Goal: Find specific page/section: Find specific page/section

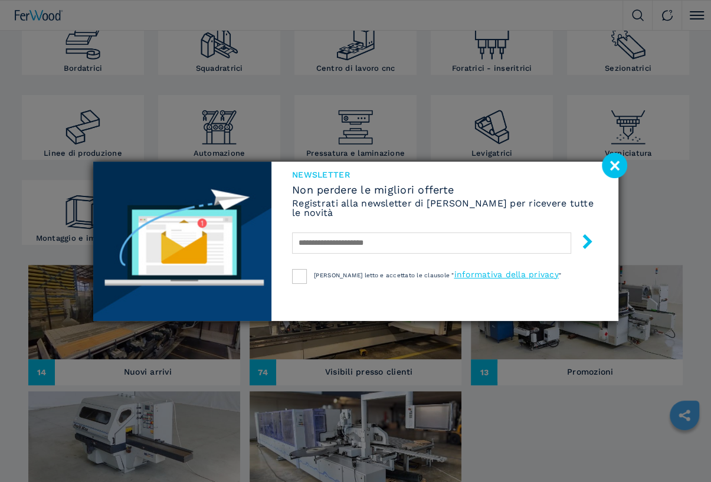
scroll to position [354, 0]
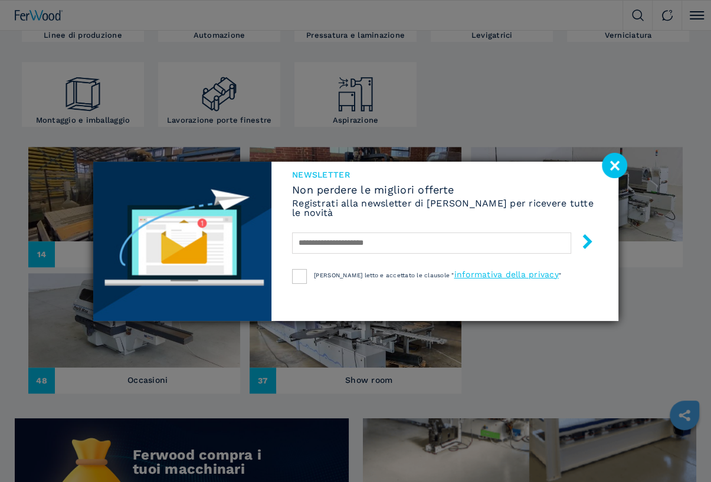
click at [614, 166] on image at bounding box center [614, 165] width 25 height 25
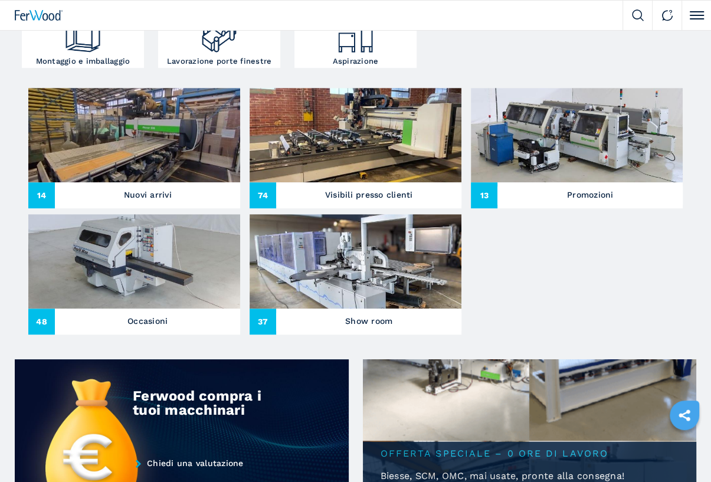
scroll to position [472, 0]
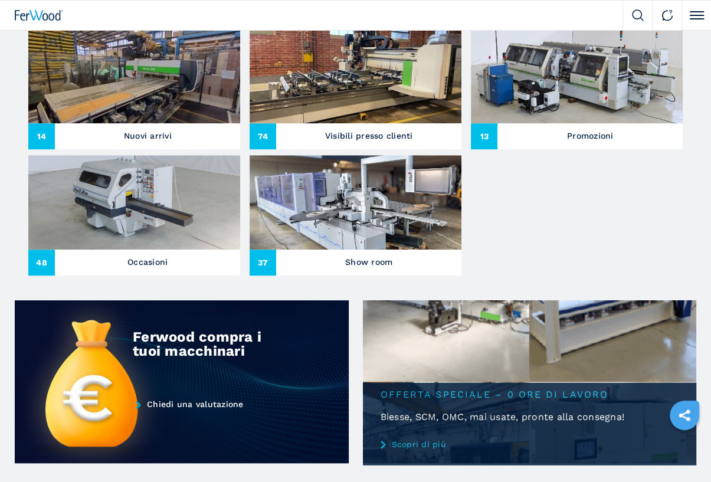
click at [148, 123] on img at bounding box center [134, 76] width 212 height 94
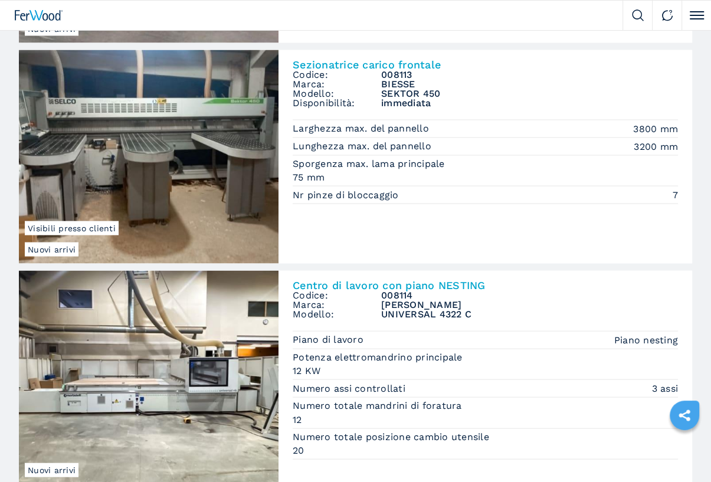
scroll to position [1238, 0]
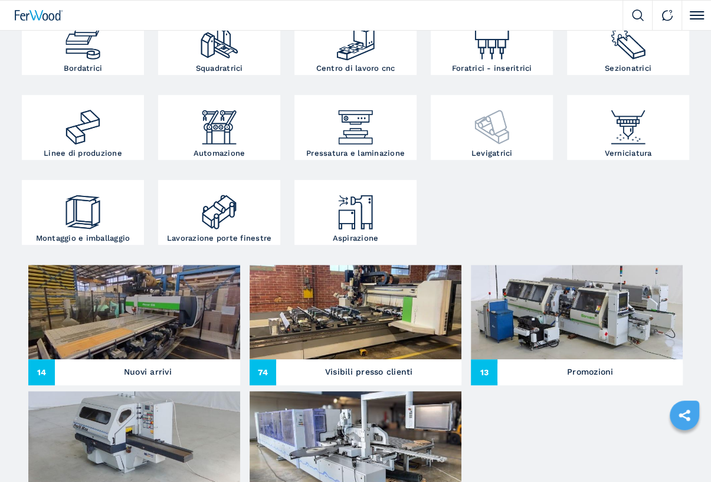
scroll to position [295, 0]
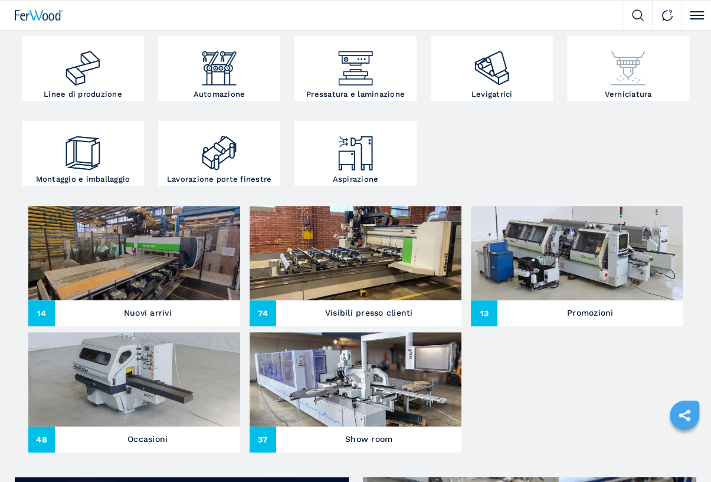
click at [621, 88] on img at bounding box center [627, 64] width 41 height 50
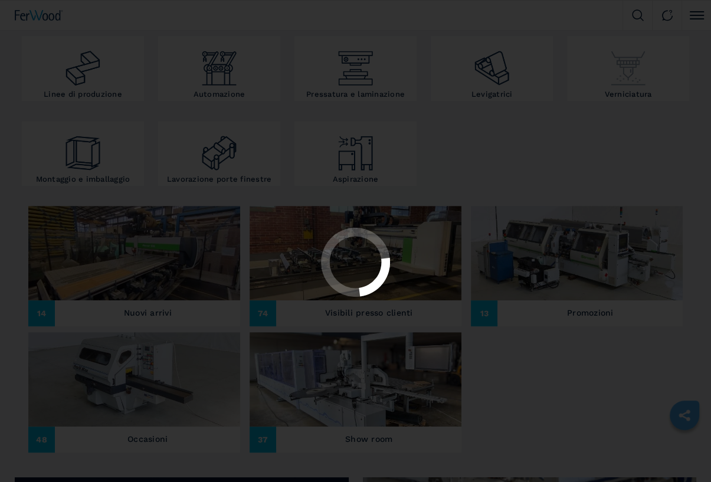
scroll to position [0, 0]
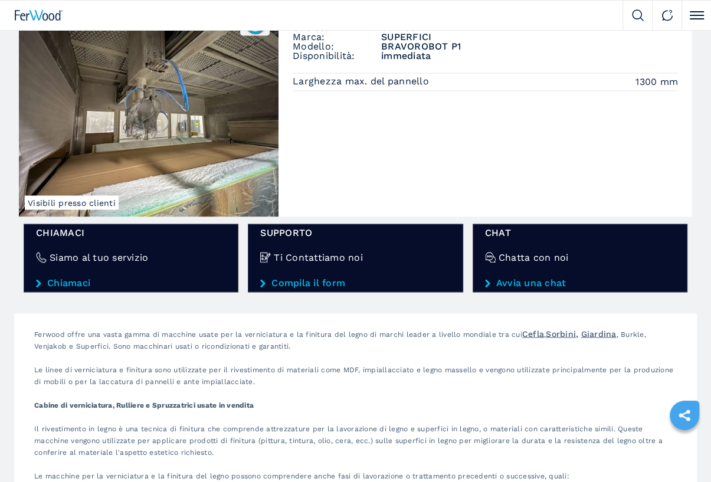
scroll to position [1356, 0]
